Goal: Task Accomplishment & Management: Manage account settings

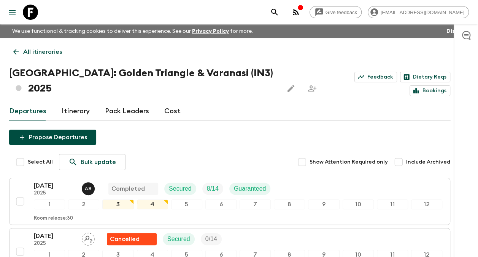
click at [39, 53] on p "All itineraries" at bounding box center [42, 51] width 39 height 9
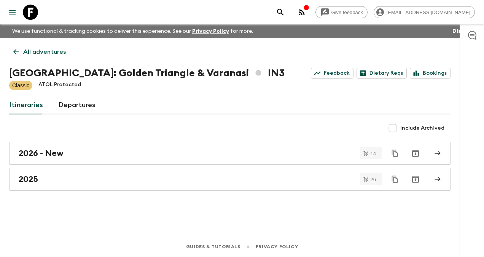
click at [41, 53] on p "All adventures" at bounding box center [44, 51] width 43 height 9
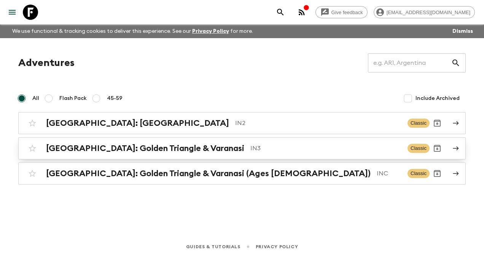
click at [97, 149] on h2 "[GEOGRAPHIC_DATA]: Golden Triangle & Varanasi" at bounding box center [145, 148] width 198 height 10
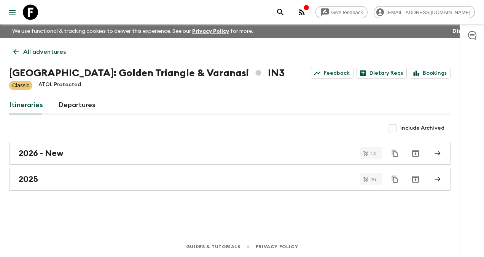
click at [28, 50] on p "All adventures" at bounding box center [44, 51] width 43 height 9
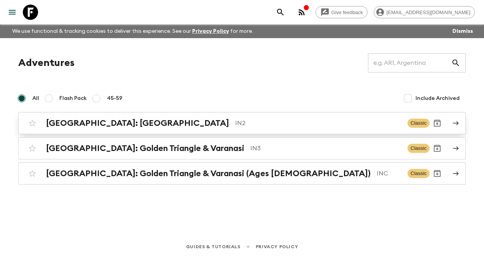
click at [89, 124] on h2 "[GEOGRAPHIC_DATA]: [GEOGRAPHIC_DATA]" at bounding box center [137, 123] width 183 height 10
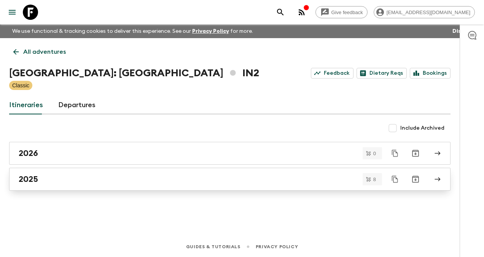
click at [25, 176] on h2 "2025" at bounding box center [28, 179] width 19 height 10
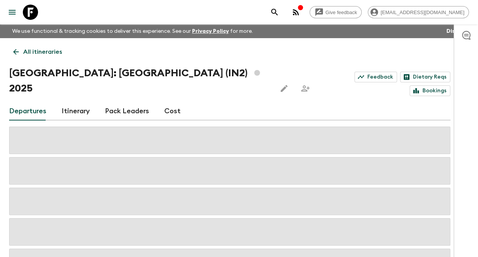
click at [116, 102] on link "Pack Leaders" at bounding box center [127, 111] width 44 height 18
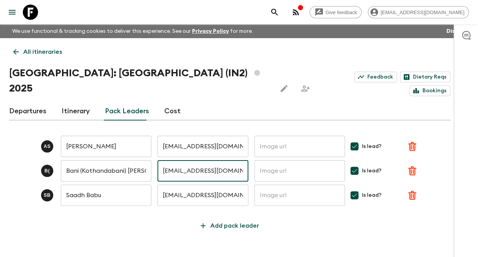
drag, startPoint x: 240, startPoint y: 157, endPoint x: 148, endPoint y: 156, distance: 91.4
click at [148, 160] on div "B ( Bani (Kothandabani) [PERSON_NAME] ​ [EMAIL_ADDRESS][DOMAIN_NAME] ​ ​ Is lea…" at bounding box center [230, 170] width 442 height 21
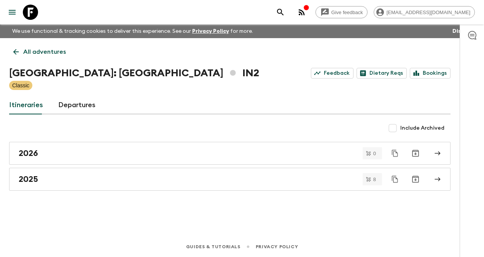
click at [19, 53] on icon at bounding box center [16, 52] width 8 height 8
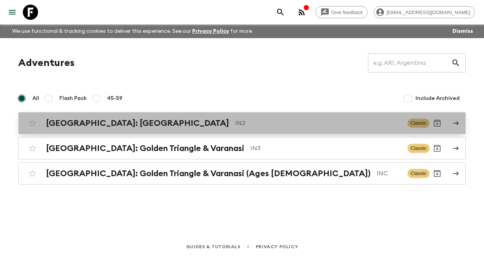
click at [93, 127] on h2 "[GEOGRAPHIC_DATA]: [GEOGRAPHIC_DATA]" at bounding box center [137, 123] width 183 height 10
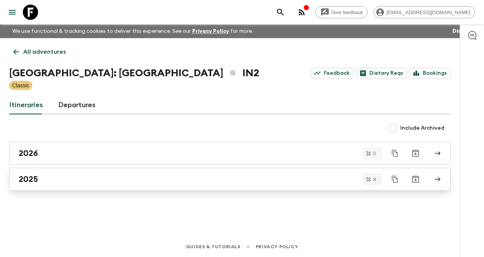
click at [62, 174] on div "2025" at bounding box center [223, 179] width 408 height 10
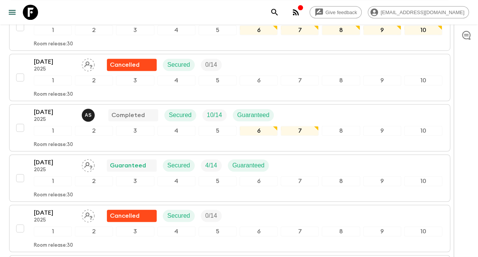
scroll to position [217, 0]
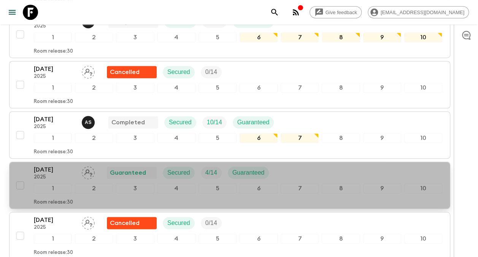
click at [50, 165] on p "[DATE]" at bounding box center [55, 169] width 42 height 9
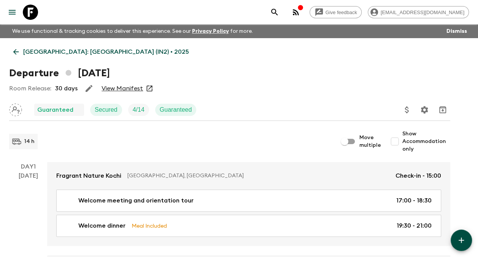
click at [129, 90] on link "View Manifest" at bounding box center [122, 89] width 41 height 8
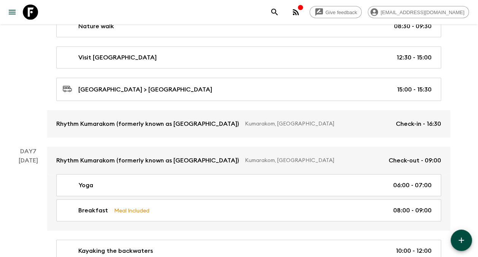
scroll to position [990, 0]
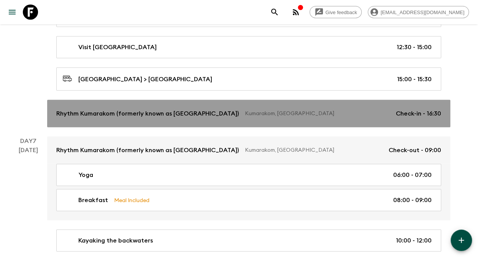
click at [130, 112] on p "Rhythm Kumarakom (formerly known as [GEOGRAPHIC_DATA])" at bounding box center [147, 113] width 183 height 9
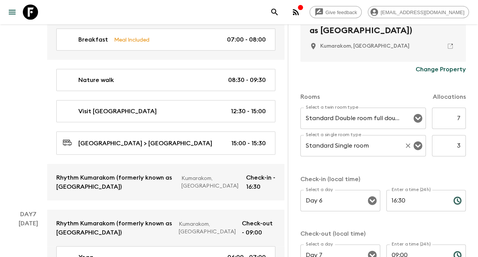
scroll to position [190, 0]
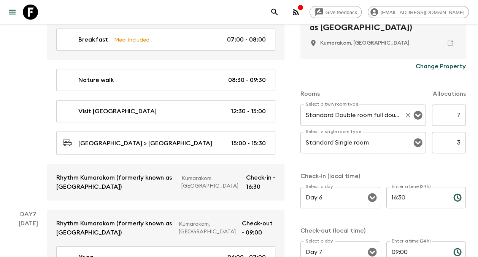
click at [414, 116] on icon "Open" at bounding box center [418, 114] width 9 height 9
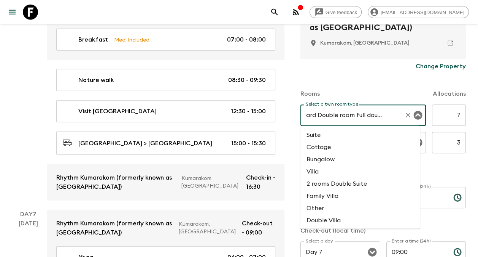
scroll to position [54, 0]
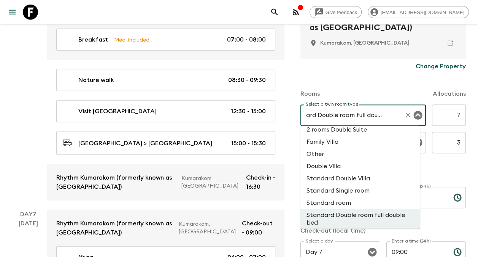
click at [380, 63] on div "Change Property" at bounding box center [384, 66] width 166 height 15
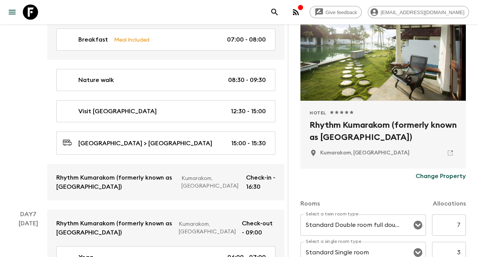
scroll to position [76, 0]
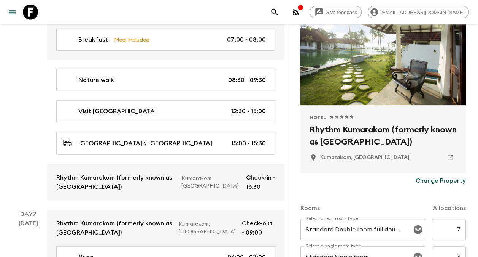
click at [432, 181] on p "Change Property" at bounding box center [441, 180] width 50 height 9
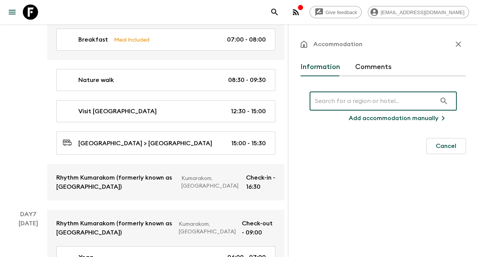
click at [359, 105] on input "text" at bounding box center [373, 100] width 127 height 21
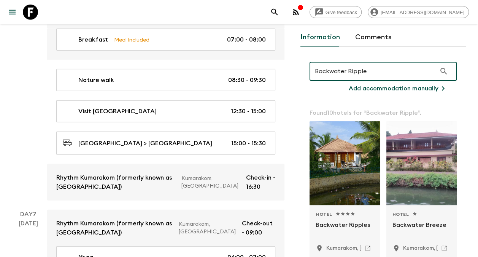
scroll to position [76, 0]
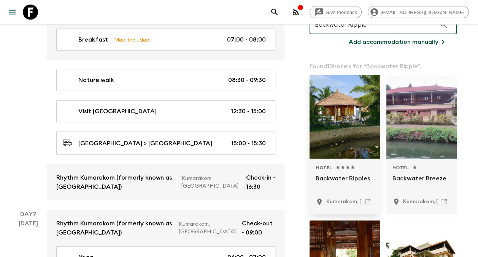
type input "Backwater Ripple"
click at [341, 176] on p "Backwater Ripples" at bounding box center [345, 183] width 59 height 18
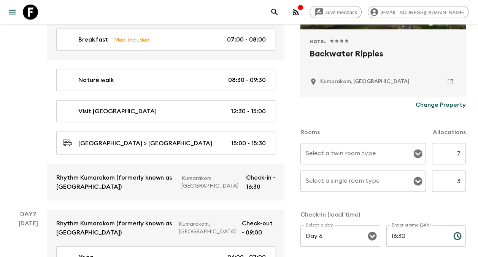
scroll to position [152, 0]
click at [414, 155] on icon "Open" at bounding box center [418, 153] width 9 height 9
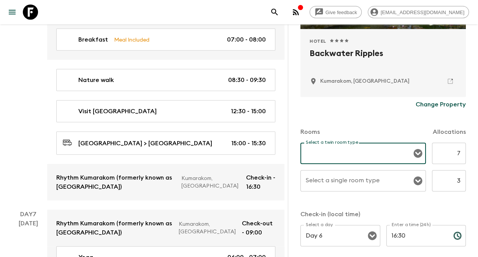
click at [331, 152] on input "Select a twin room type" at bounding box center [357, 153] width 107 height 14
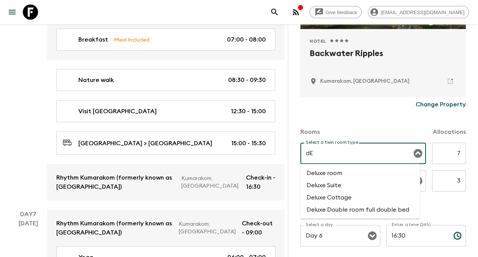
type input "d"
click at [330, 172] on li "Deluxe room" at bounding box center [360, 173] width 120 height 12
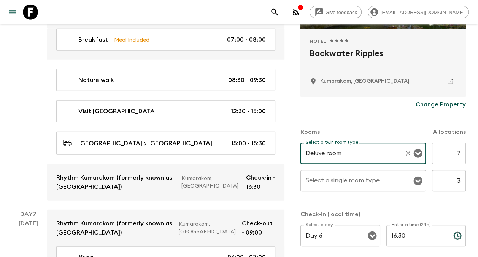
click at [415, 182] on icon "Open" at bounding box center [418, 180] width 9 height 9
type input "Deluxe room"
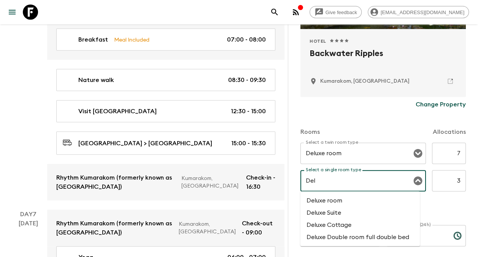
click at [348, 199] on li "Deluxe room" at bounding box center [360, 200] width 120 height 12
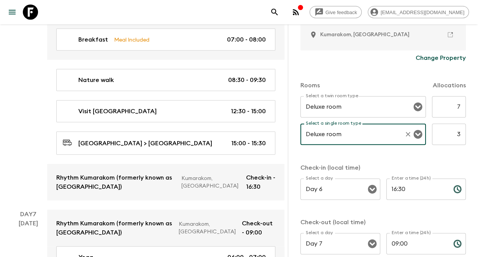
scroll to position [244, 0]
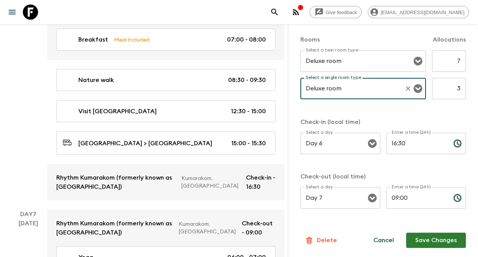
type input "Deluxe room"
click at [423, 241] on button "Save Changes" at bounding box center [437, 239] width 60 height 15
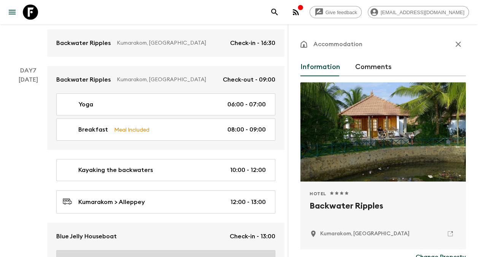
scroll to position [1142, 0]
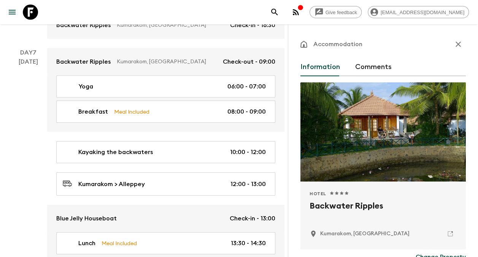
drag, startPoint x: 454, startPoint y: 43, endPoint x: 451, endPoint y: 46, distance: 4.0
click at [456, 43] on icon "button" at bounding box center [458, 43] width 5 height 5
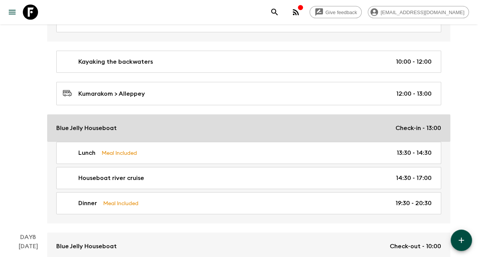
scroll to position [1180, 0]
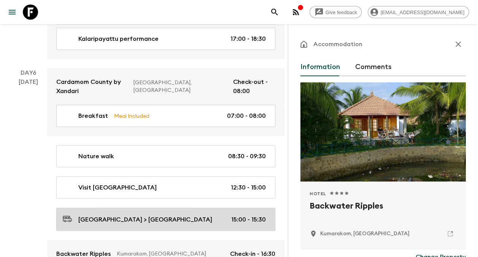
scroll to position [914, 0]
